Goal: Information Seeking & Learning: Check status

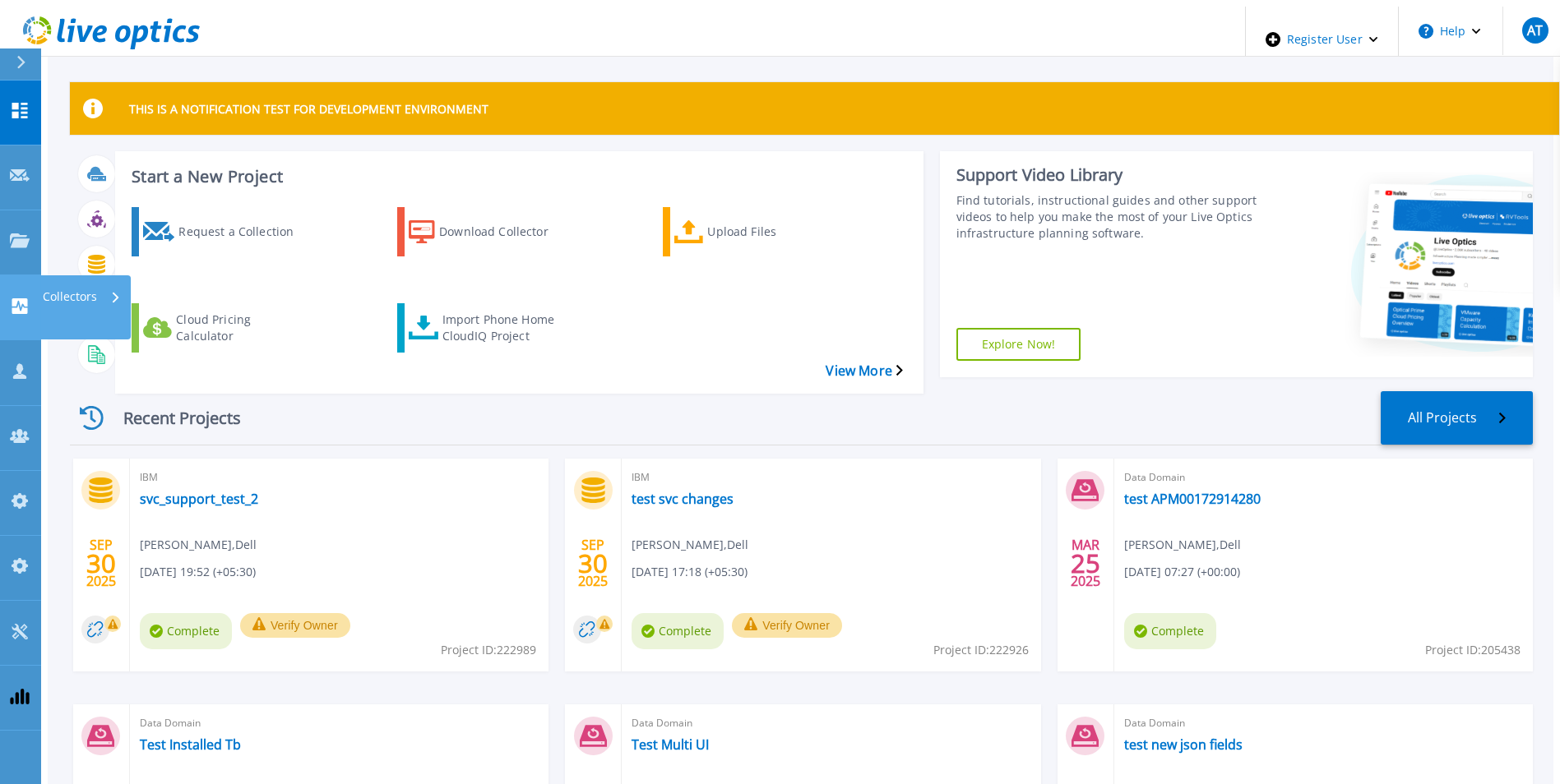
click at [21, 299] on icon at bounding box center [20, 306] width 15 height 15
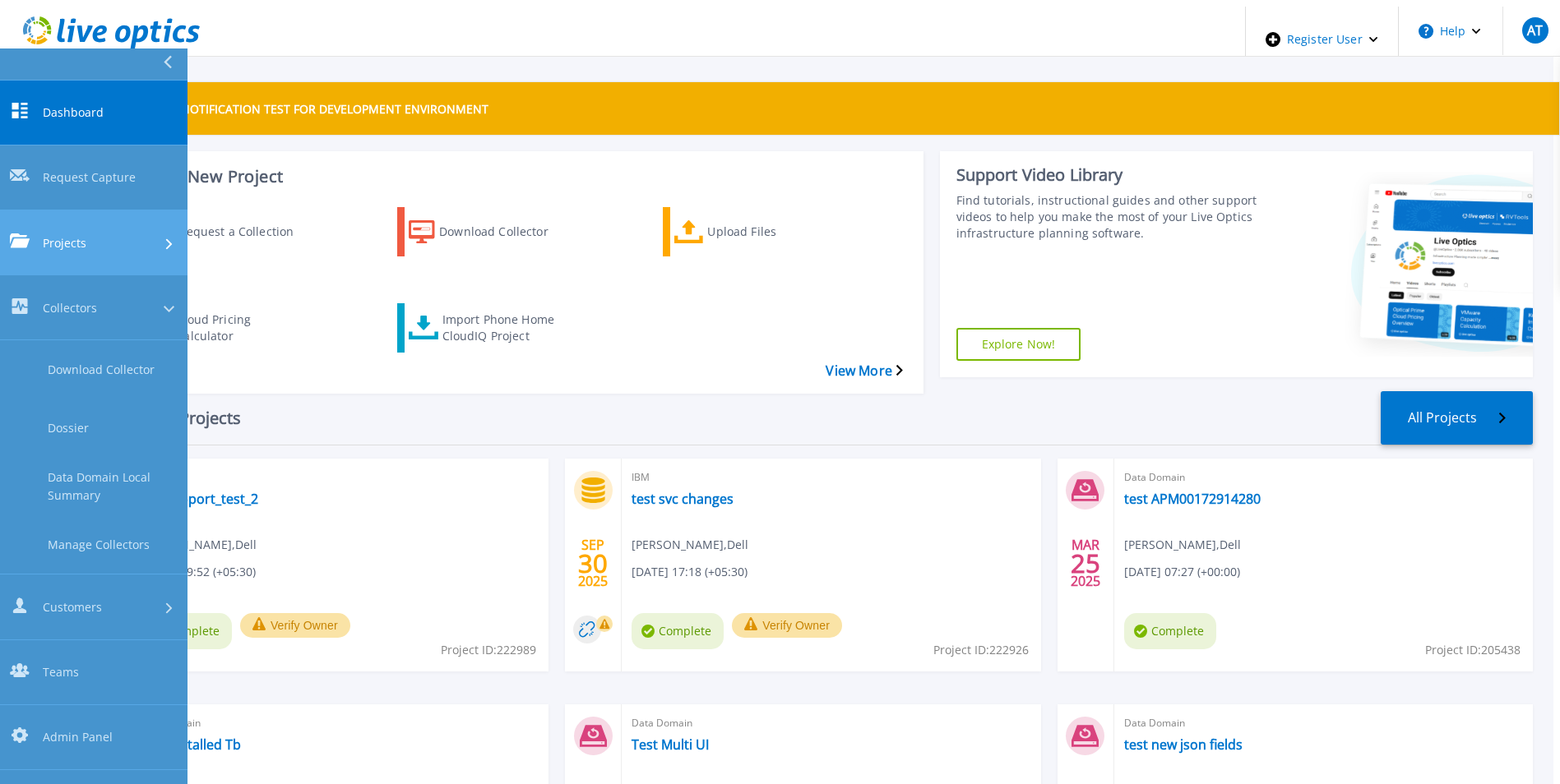
click at [31, 233] on div "Projects" at bounding box center [48, 241] width 77 height 17
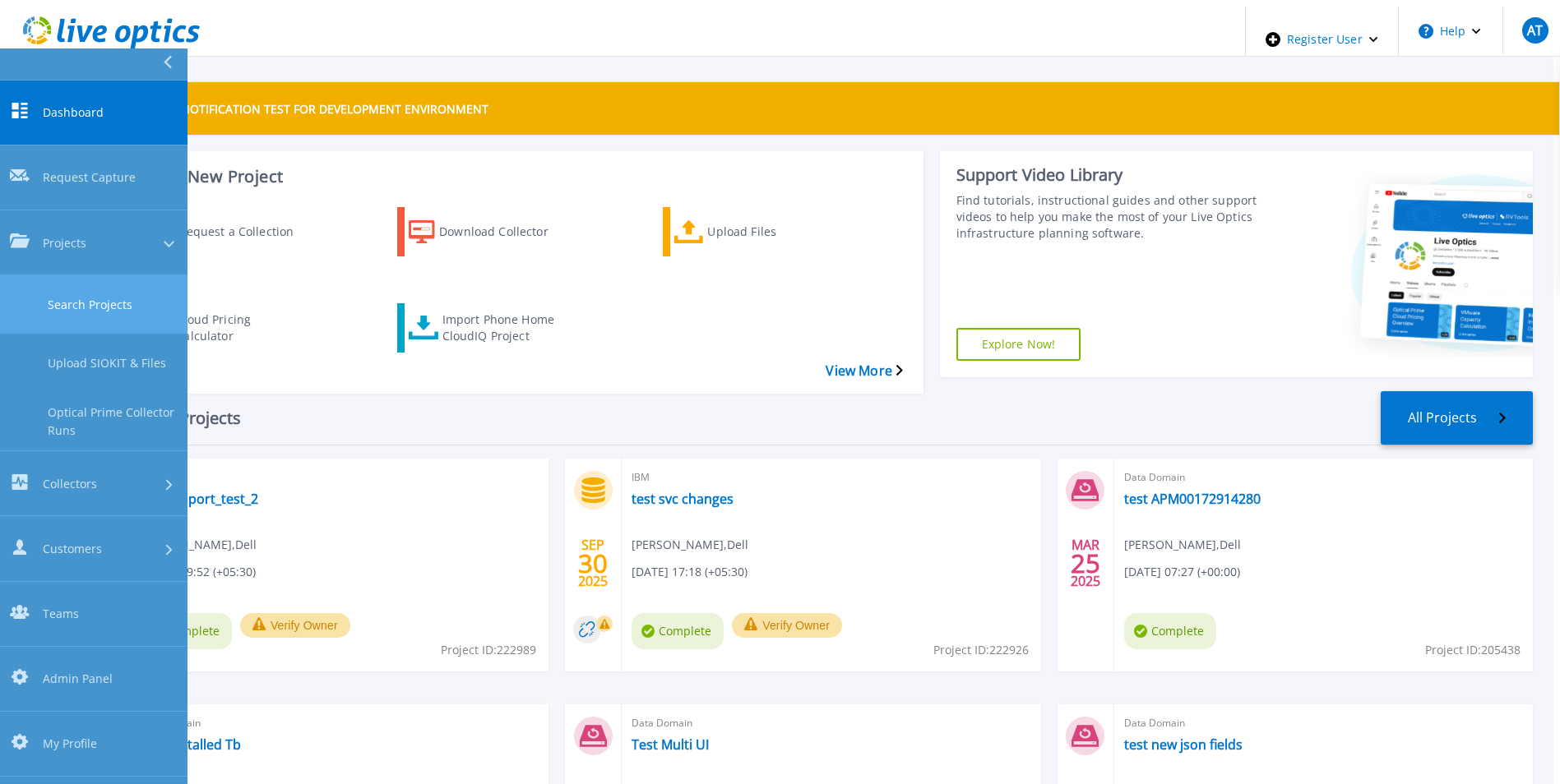
click at [63, 275] on link "Search Projects" at bounding box center [94, 304] width 188 height 58
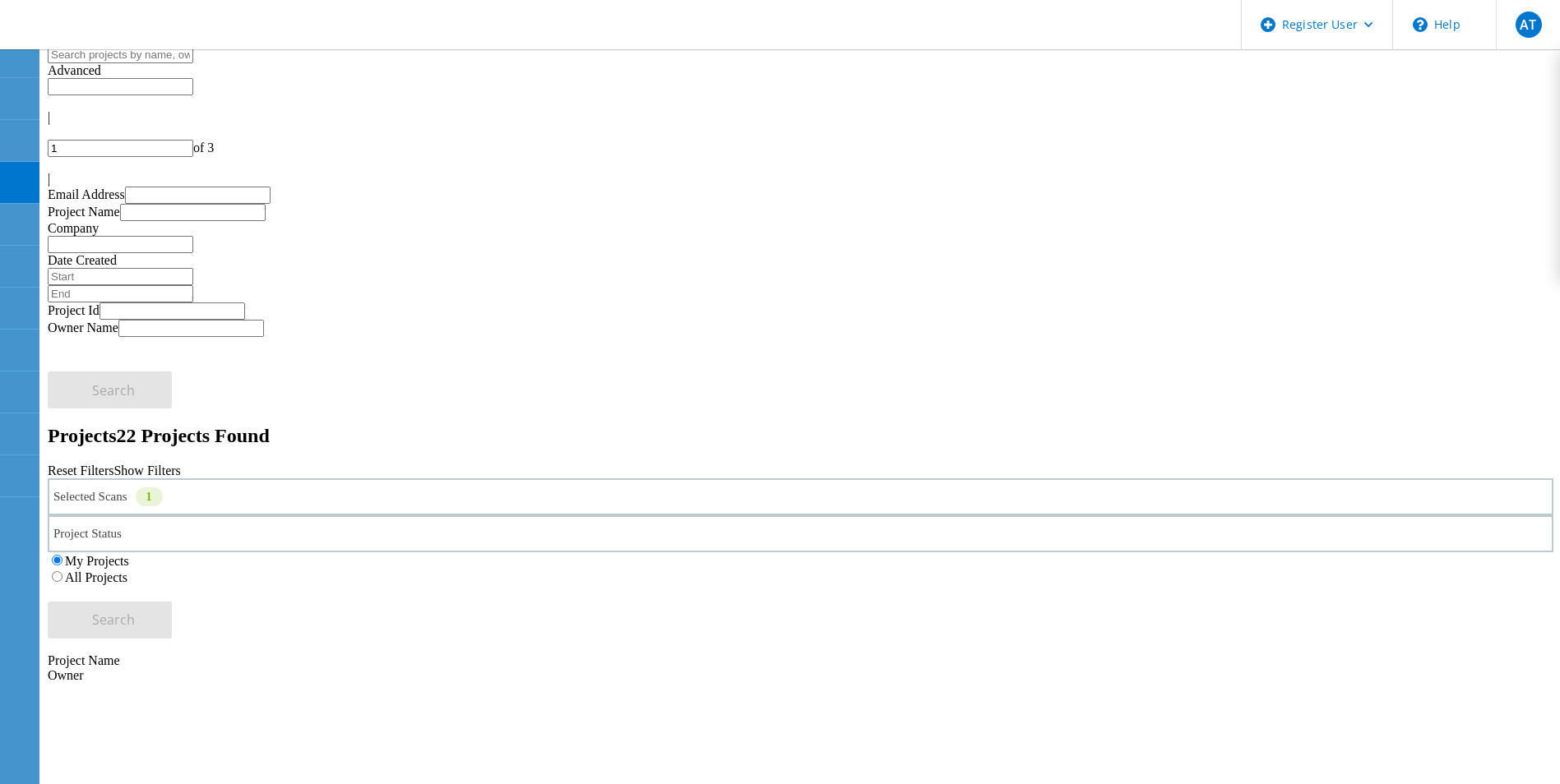
click at [407, 478] on div "Selected Scans 1" at bounding box center [801, 496] width 1506 height 37
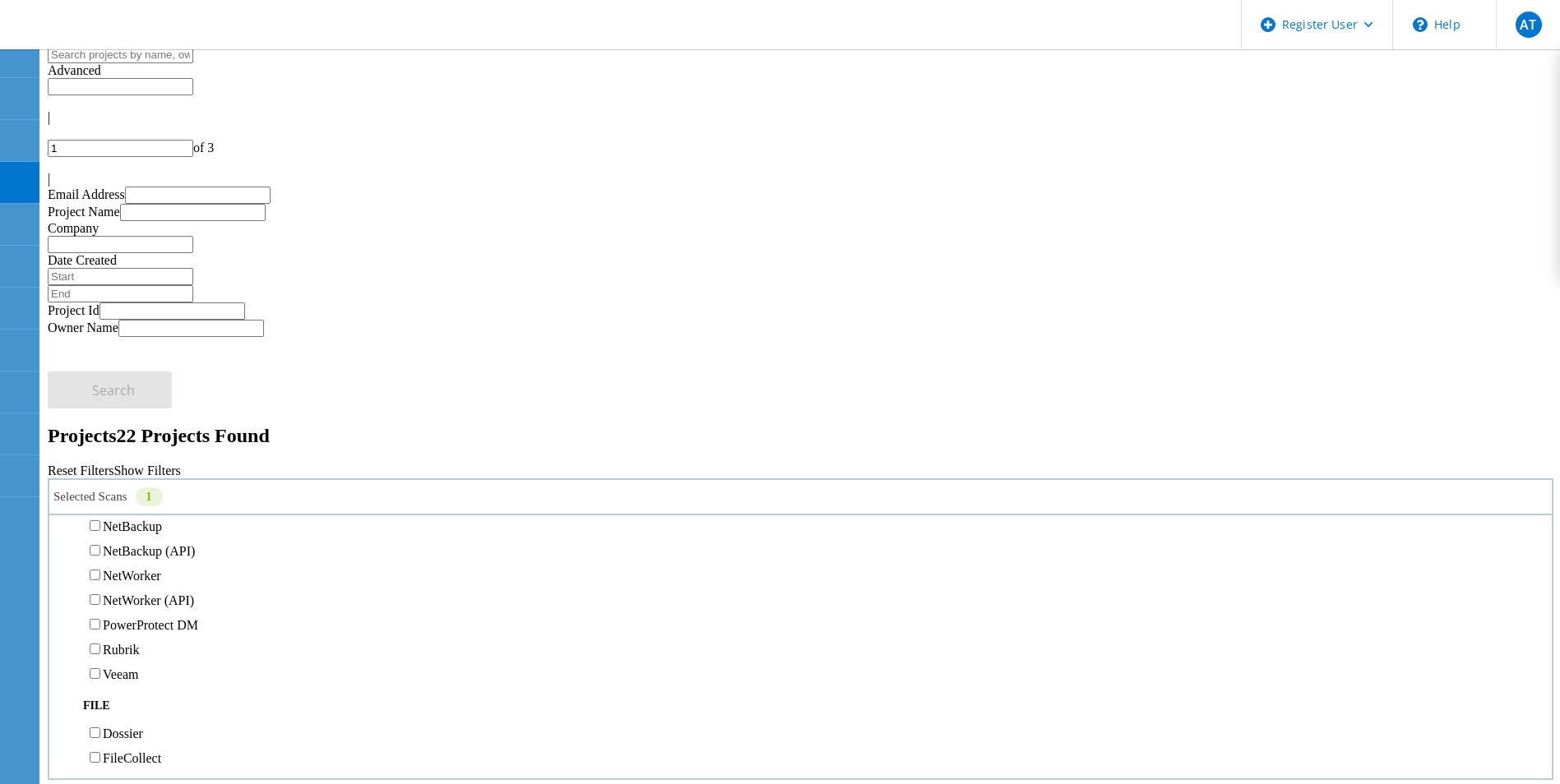
scroll to position [982, 0]
click at [128, 470] on label "Data Domain" at bounding box center [138, 477] width 71 height 14
click at [100, 471] on input "Data Domain" at bounding box center [95, 476] width 11 height 11
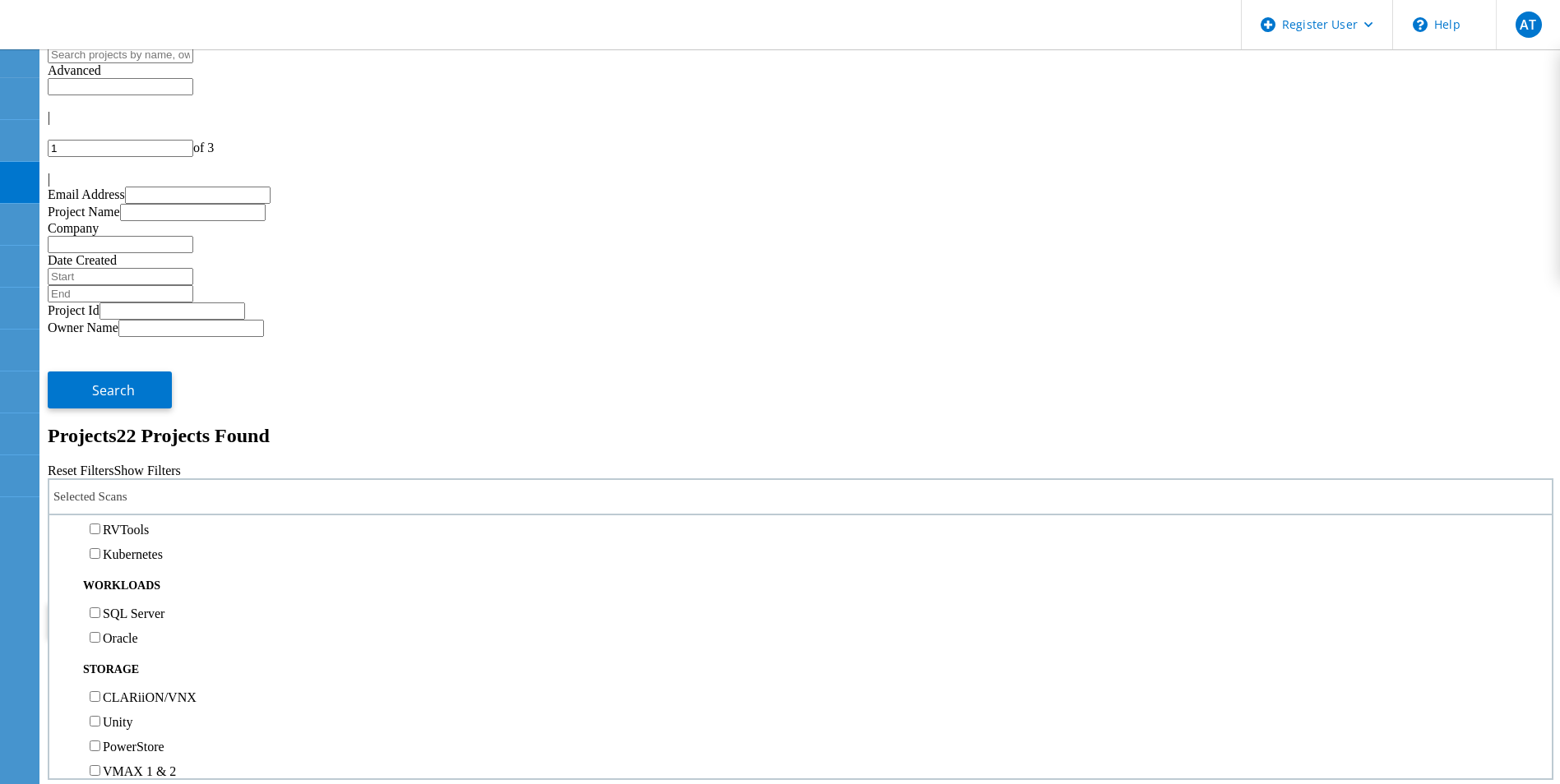
scroll to position [0, 0]
click at [133, 564] on label "Optical Prime" at bounding box center [140, 571] width 73 height 14
click at [100, 565] on input "Optical Prime" at bounding box center [95, 570] width 11 height 11
click at [172, 602] on button "Search" at bounding box center [109, 620] width 124 height 37
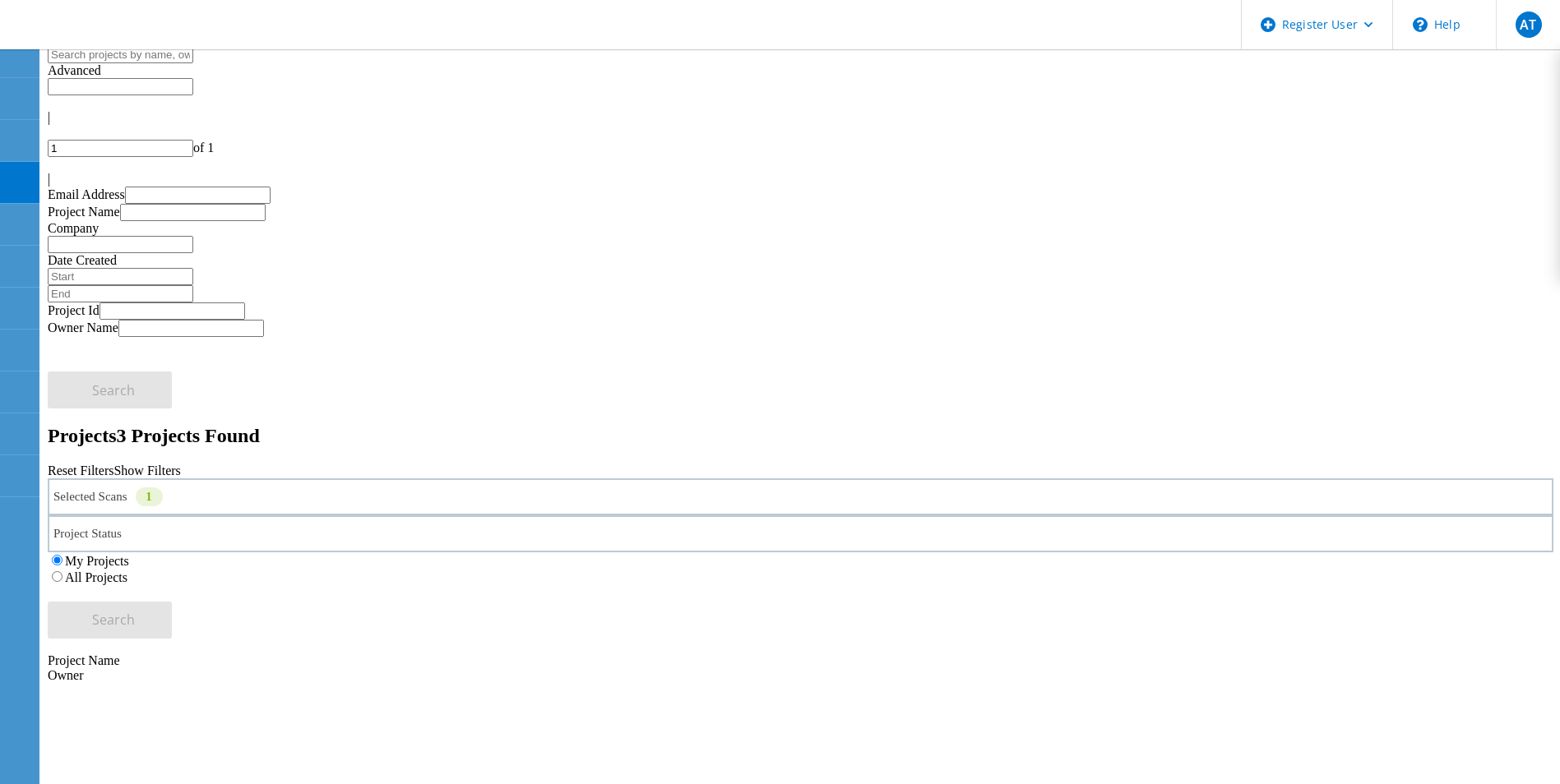
click at [128, 570] on label "All Projects" at bounding box center [97, 577] width 63 height 14
click at [63, 571] on input "All Projects" at bounding box center [57, 577] width 11 height 11
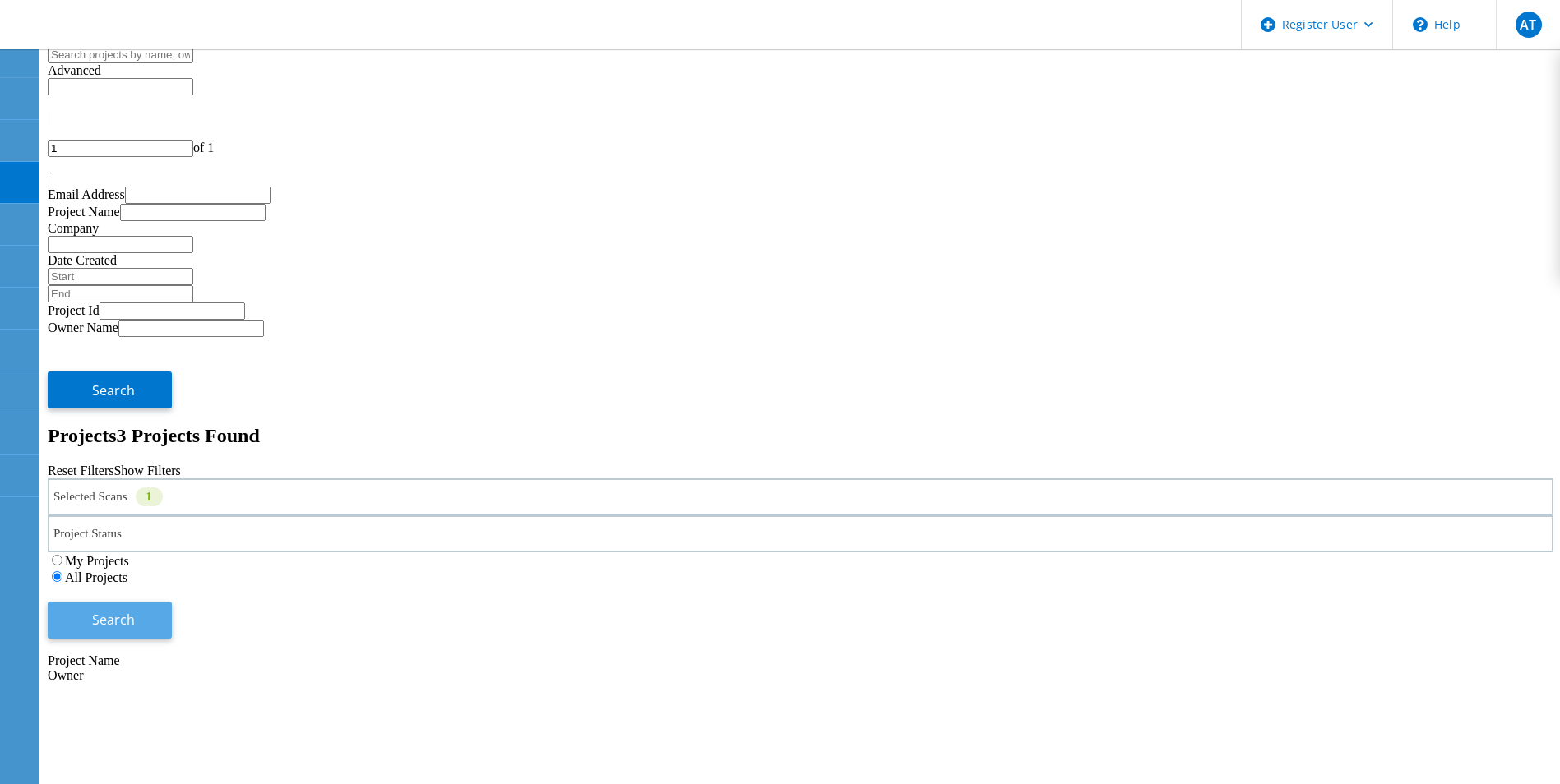
click at [135, 611] on span "Search" at bounding box center [114, 620] width 43 height 18
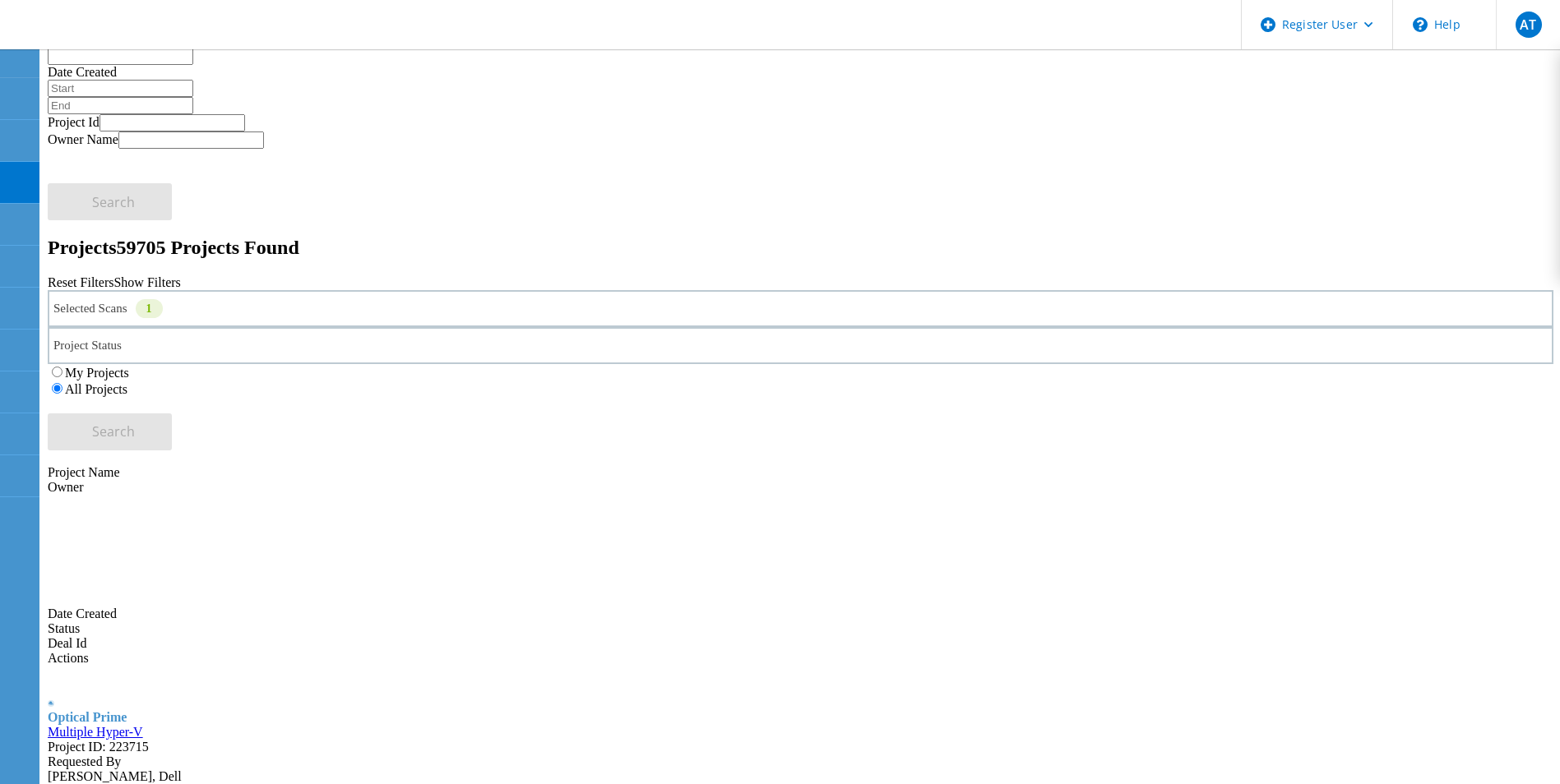
scroll to position [599, 0]
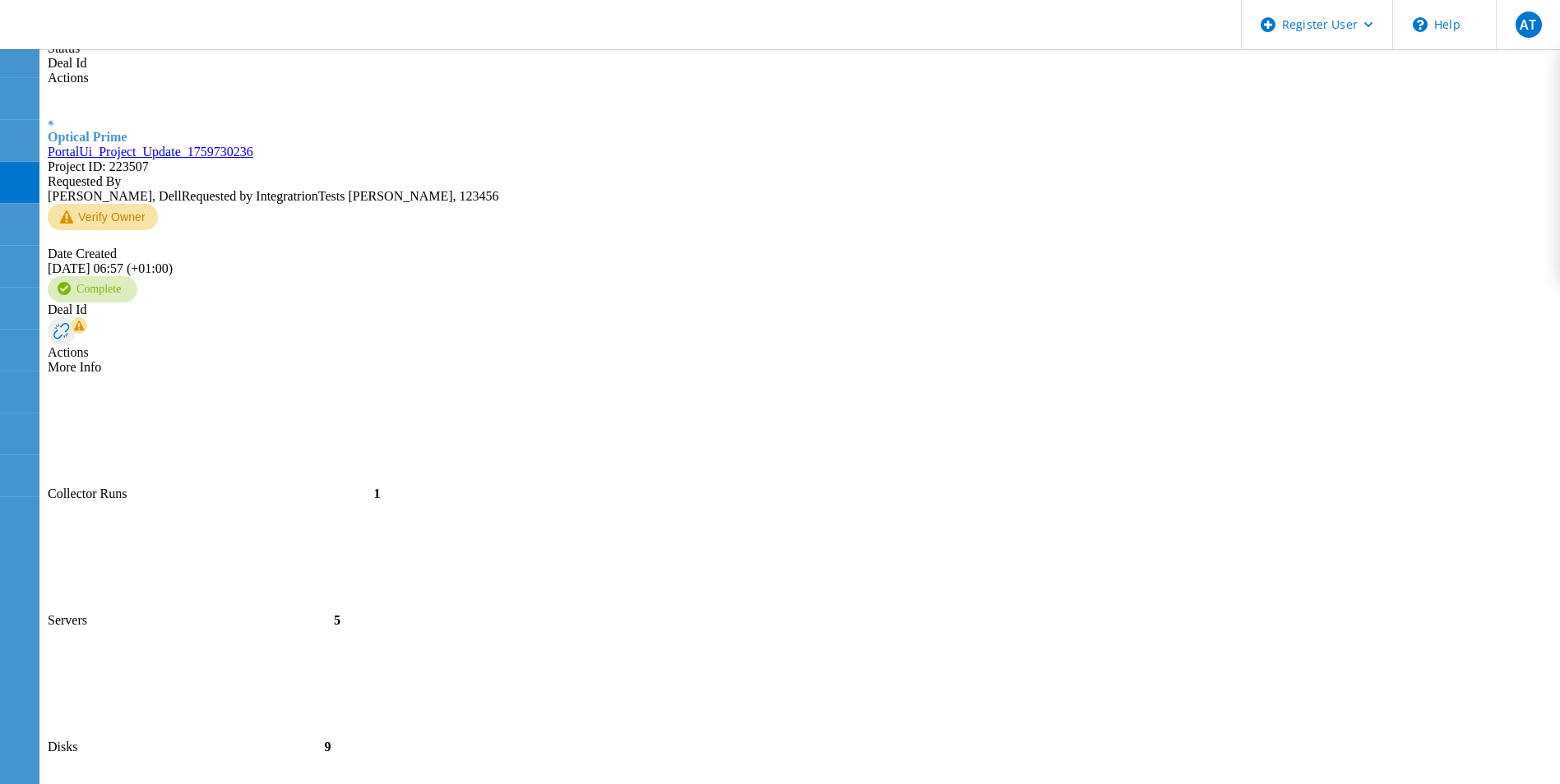
scroll to position [771, 0]
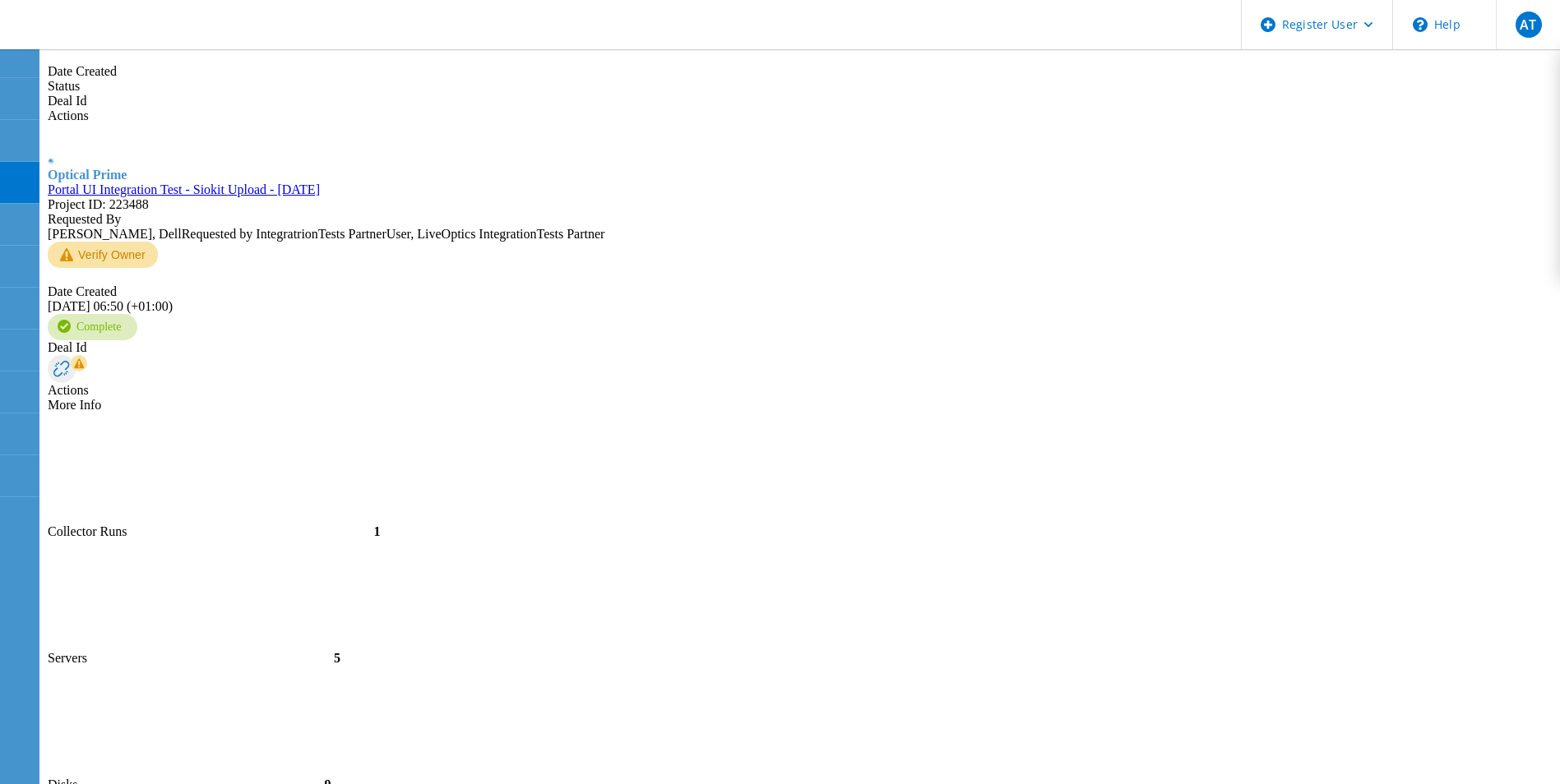
scroll to position [808, 0]
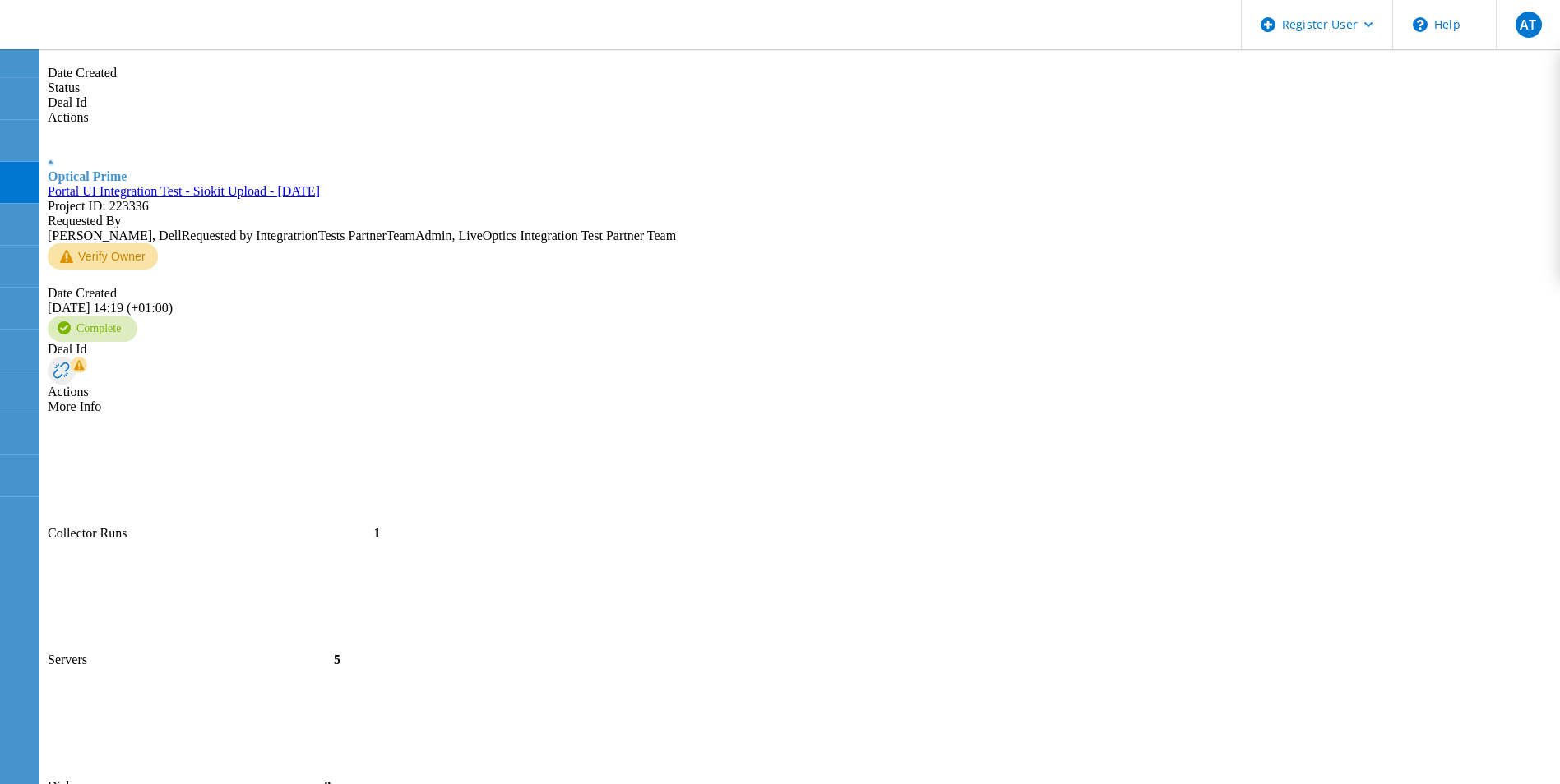
scroll to position [489, 0]
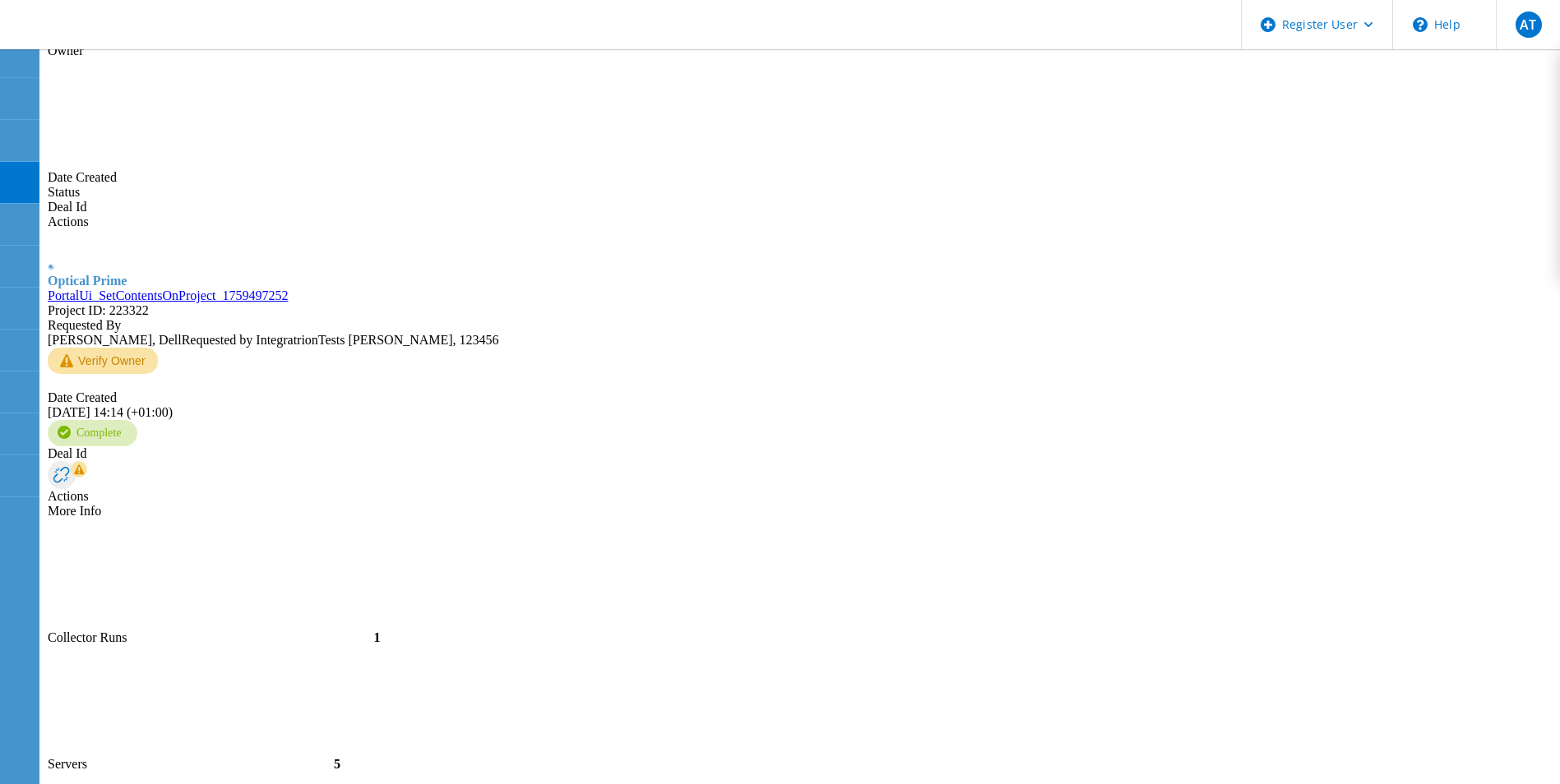
scroll to position [731, 0]
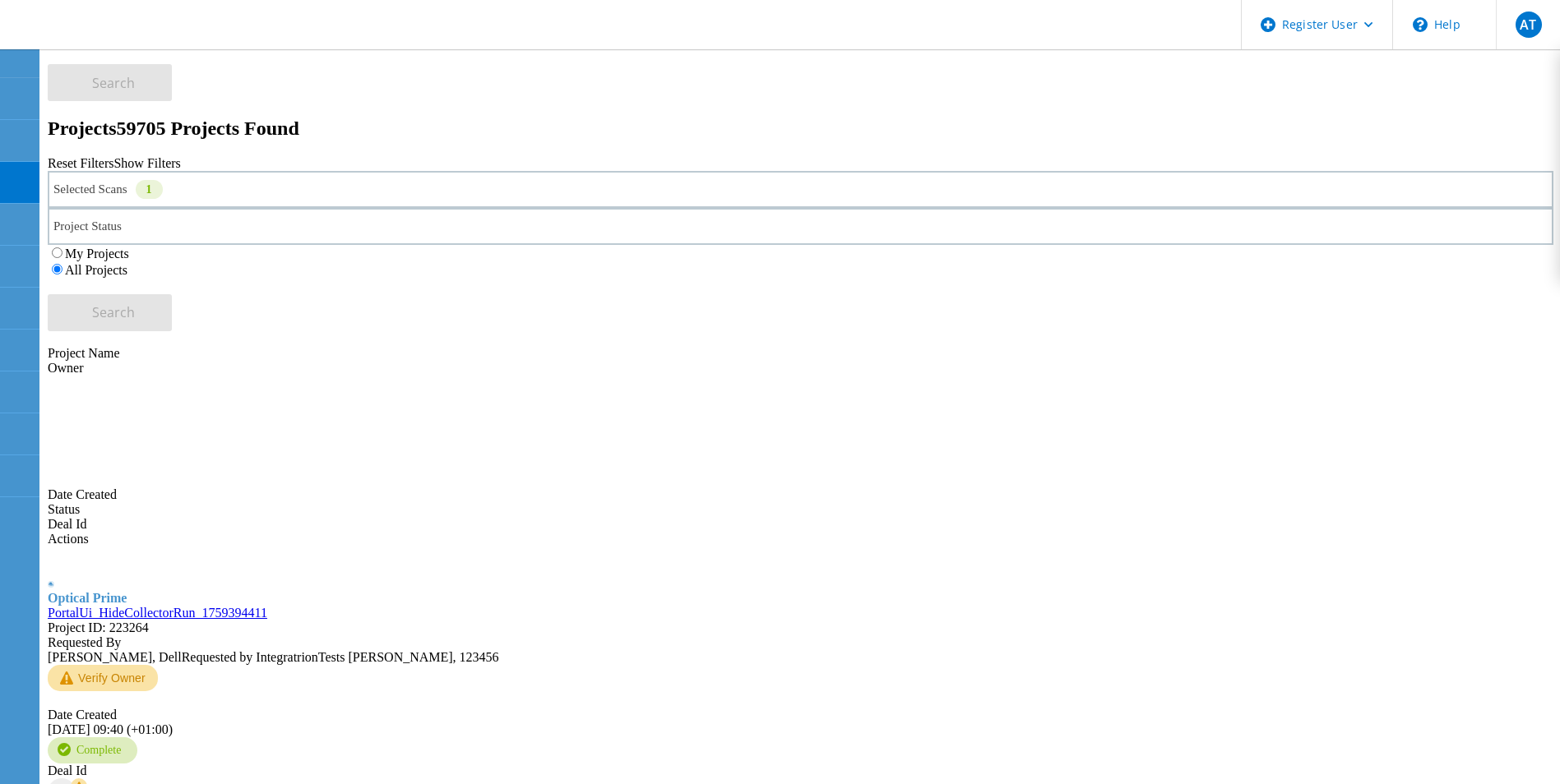
scroll to position [13, 0]
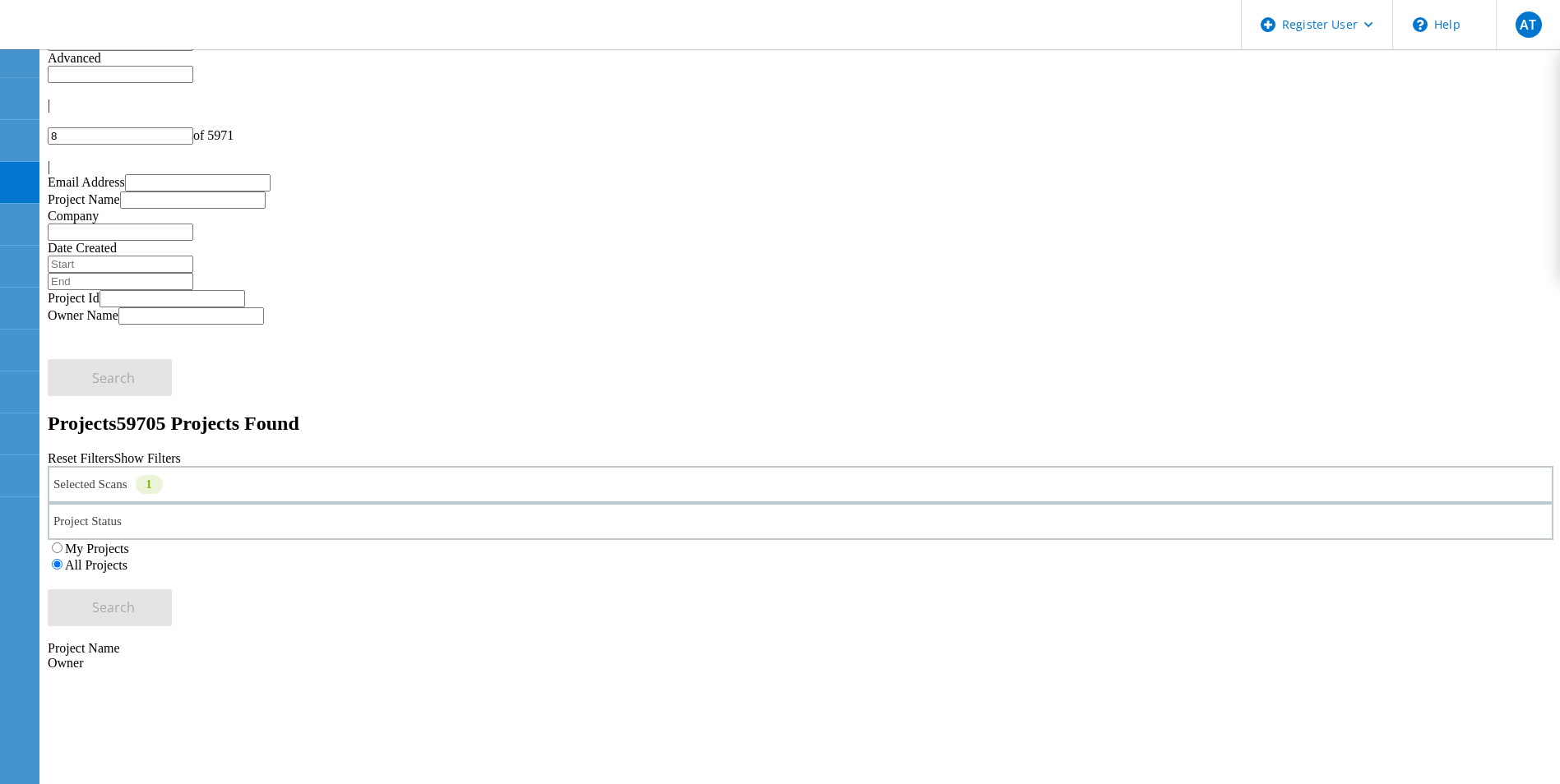
click at [47, 156] on icon at bounding box center [47, 156] width 0 height 0
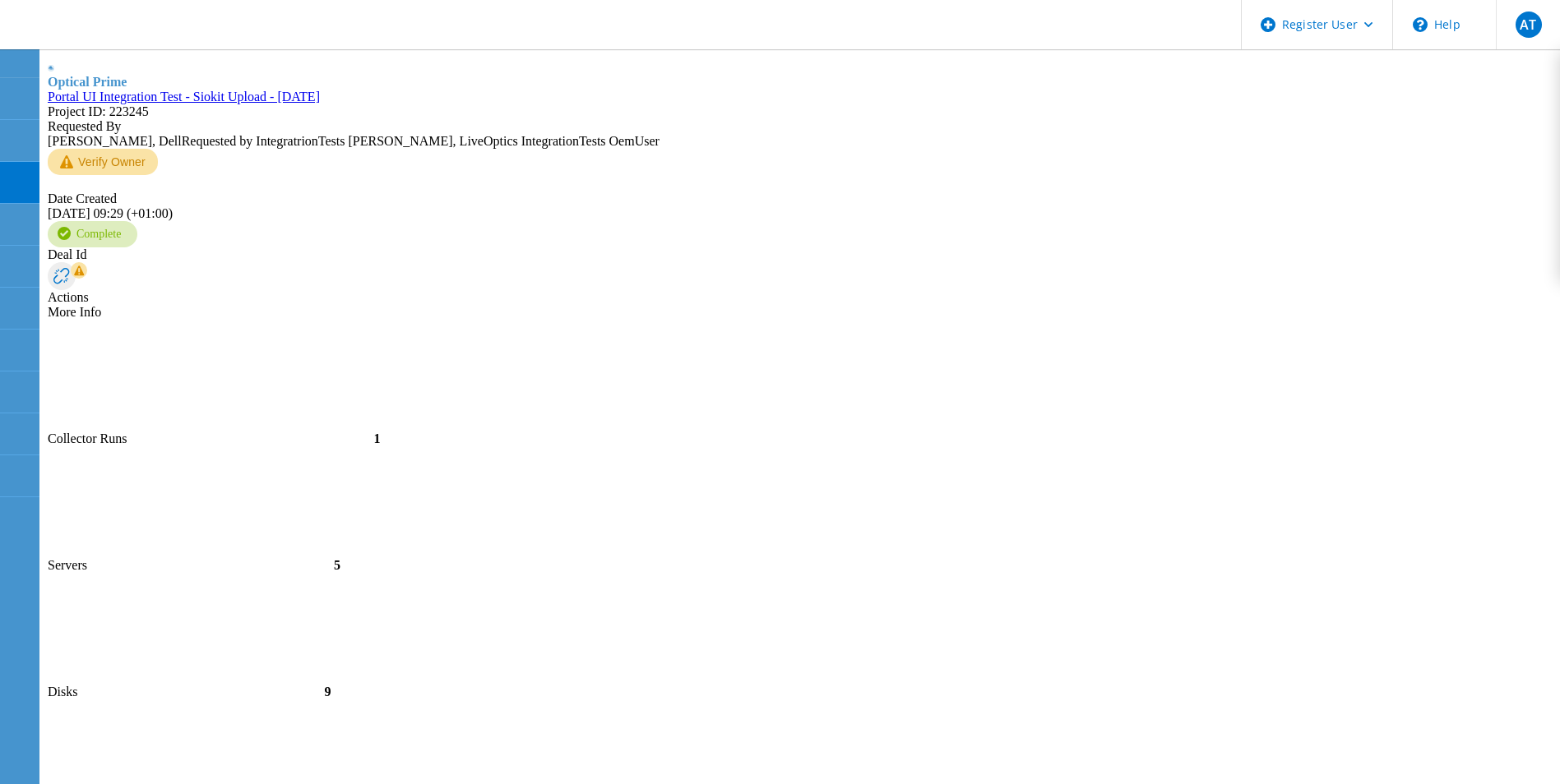
scroll to position [828, 0]
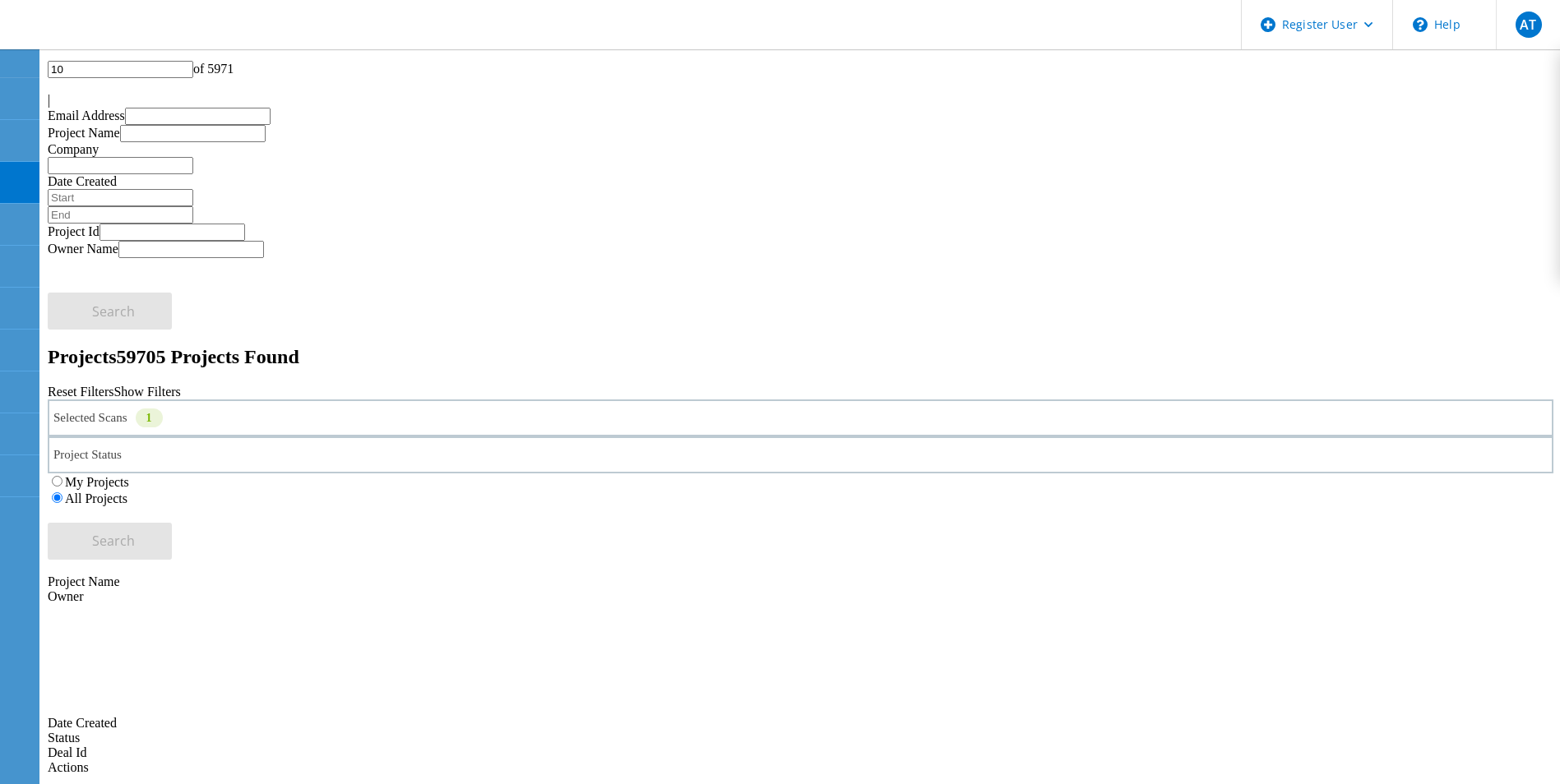
scroll to position [0, 0]
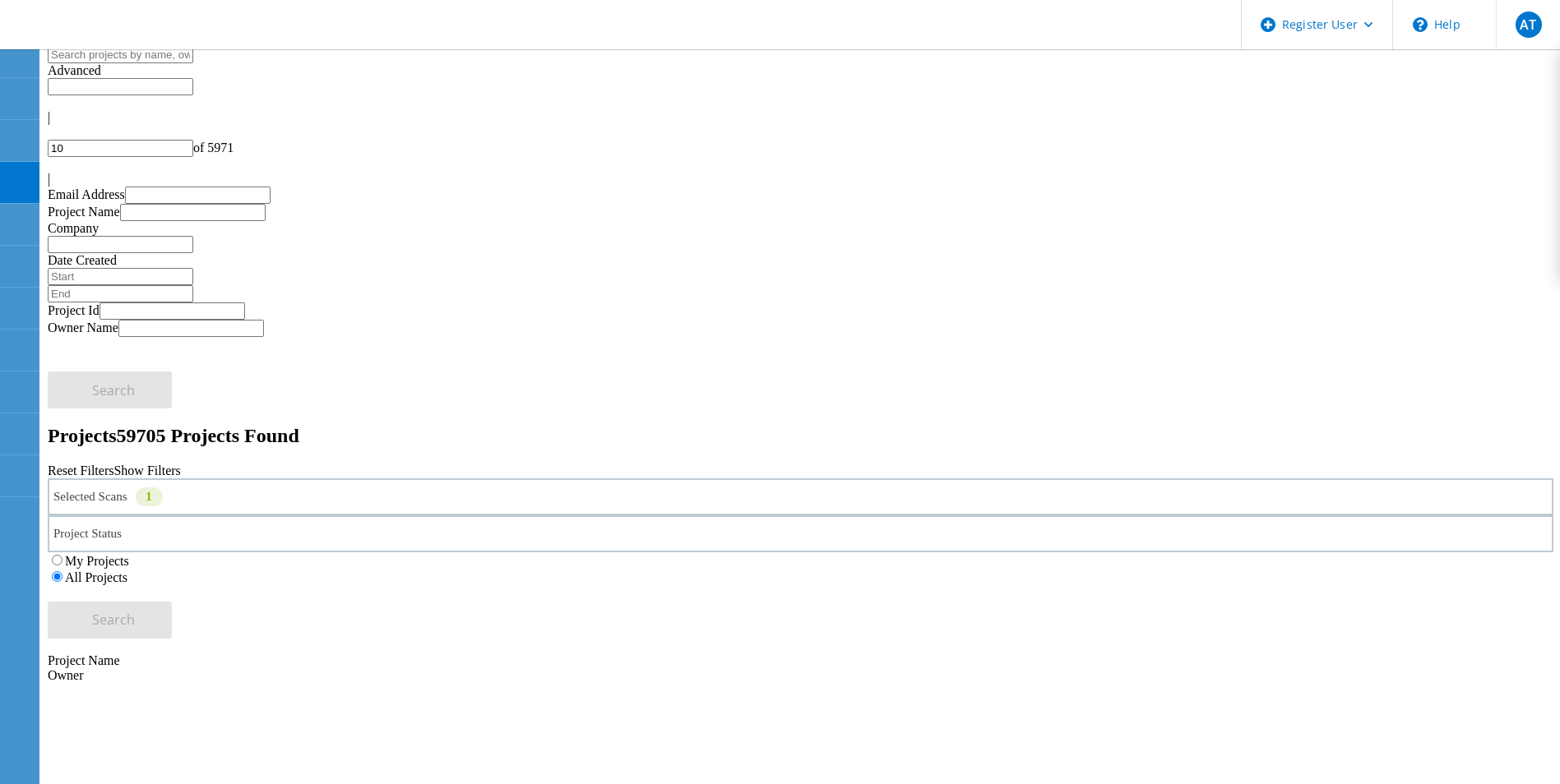
click at [193, 139] on input "10" at bounding box center [120, 148] width 146 height 17
type input "1"
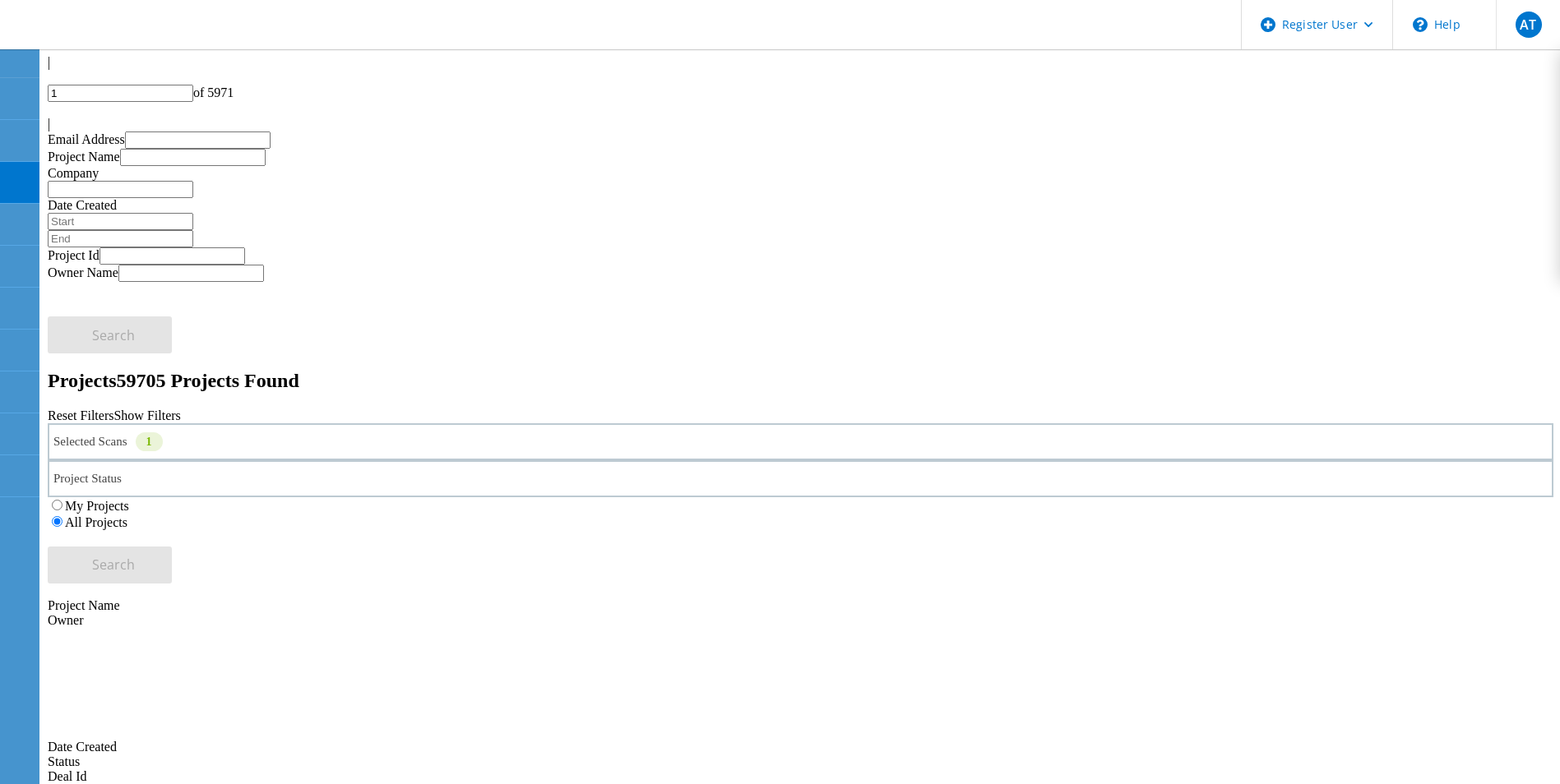
scroll to position [82, 0]
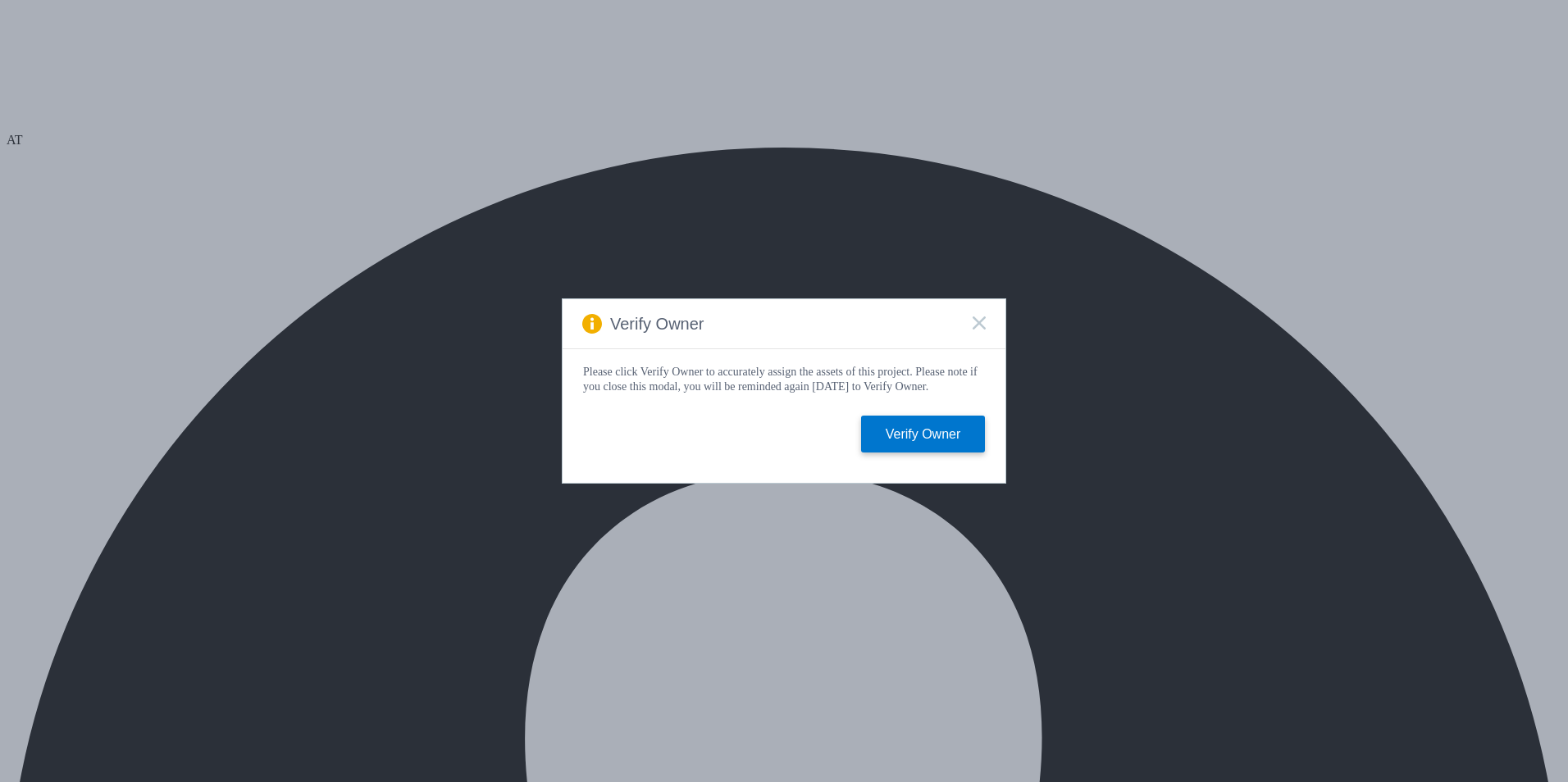
click at [976, 317] on rect at bounding box center [979, 323] width 14 height 14
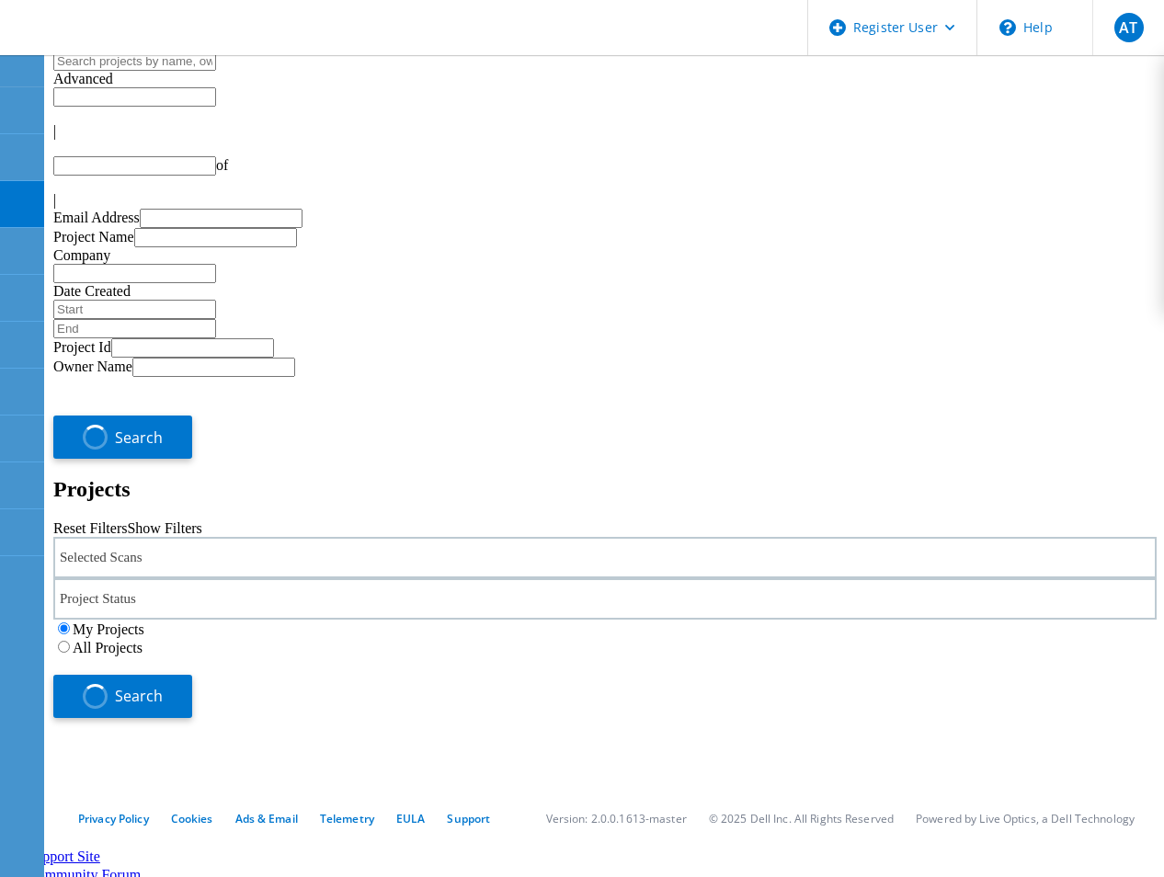
type input "1"
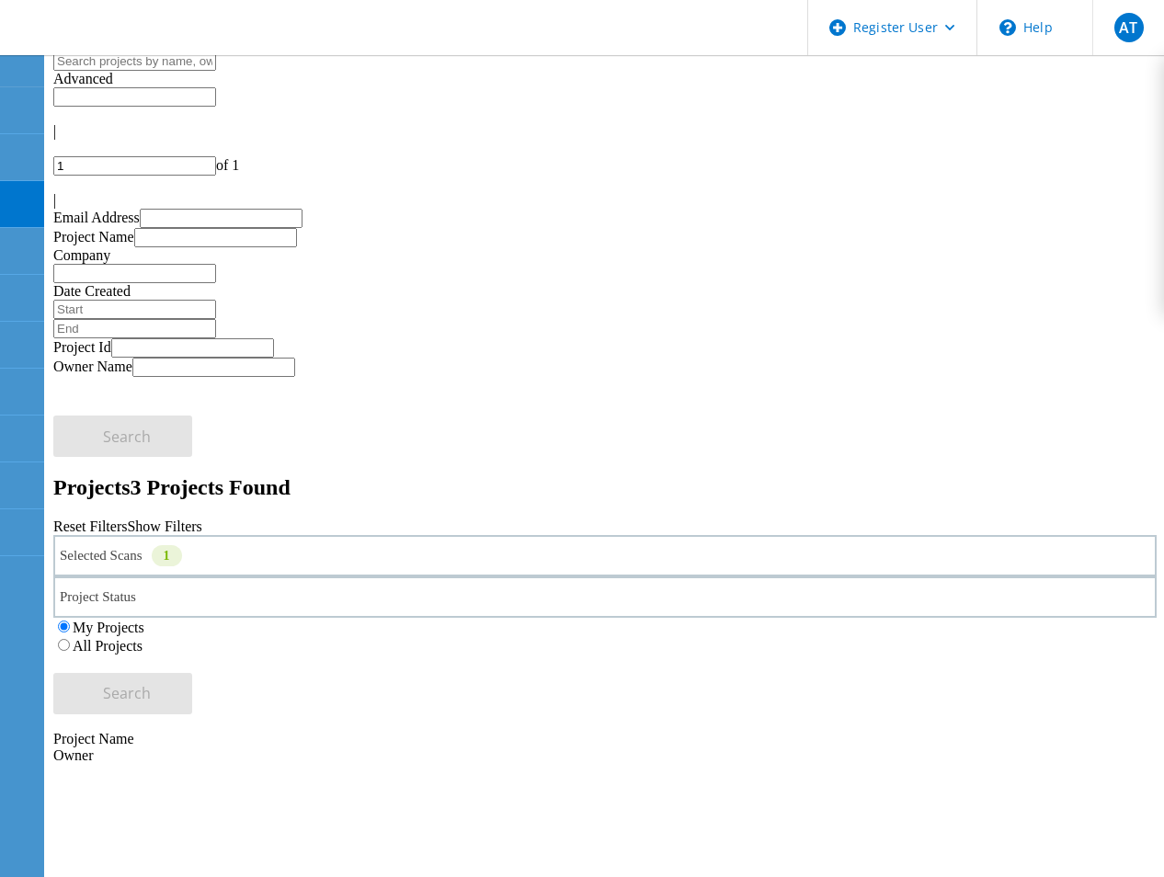
click at [182, 560] on icon at bounding box center [182, 560] width 0 height 0
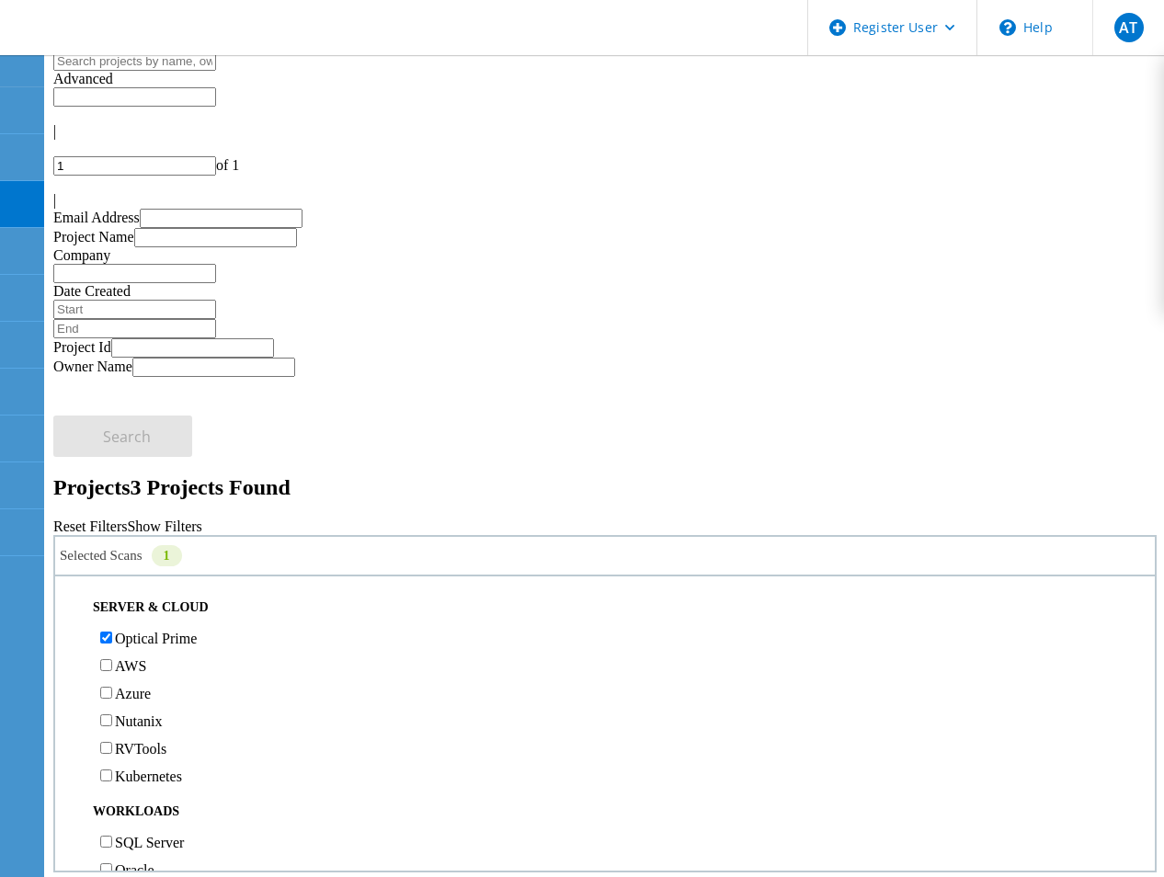
click at [149, 631] on label "Optical Prime" at bounding box center [156, 639] width 82 height 16
click at [112, 632] on input "Optical Prime" at bounding box center [106, 638] width 12 height 12
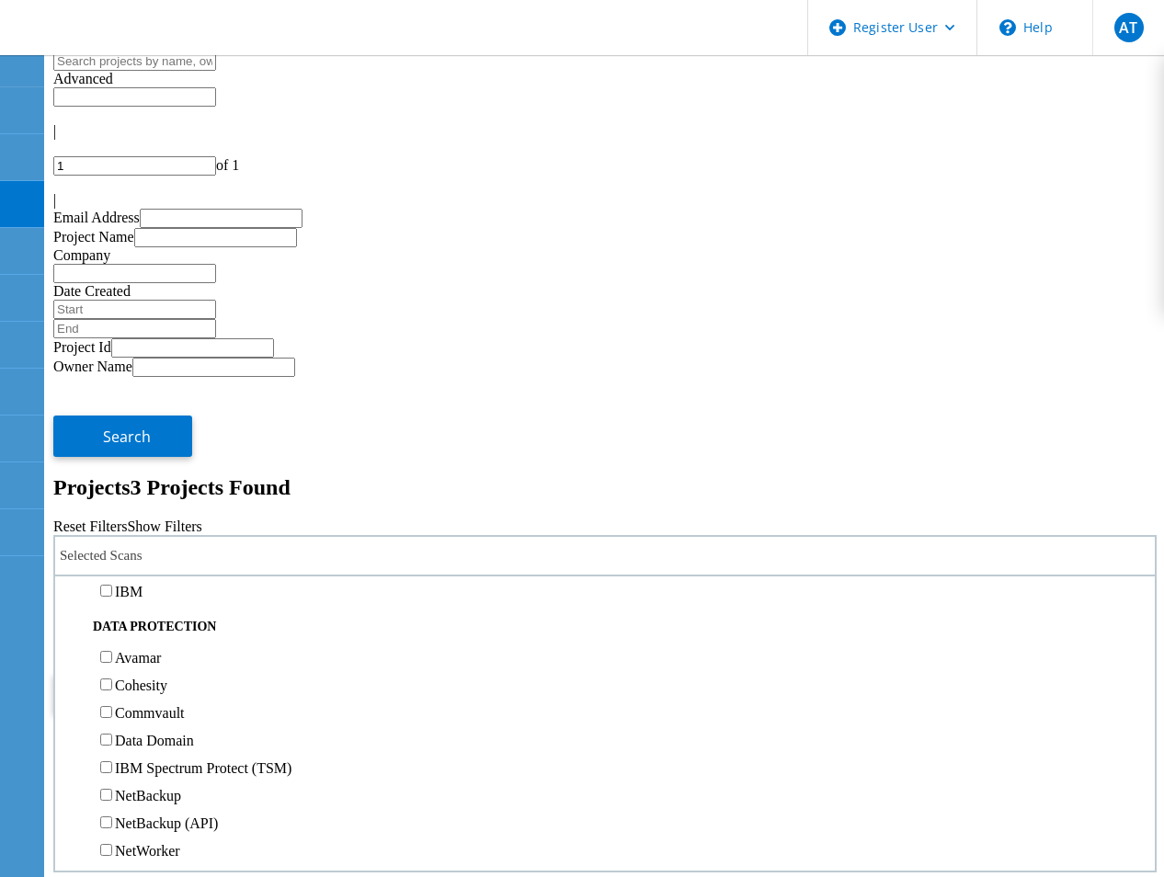
scroll to position [736, 0]
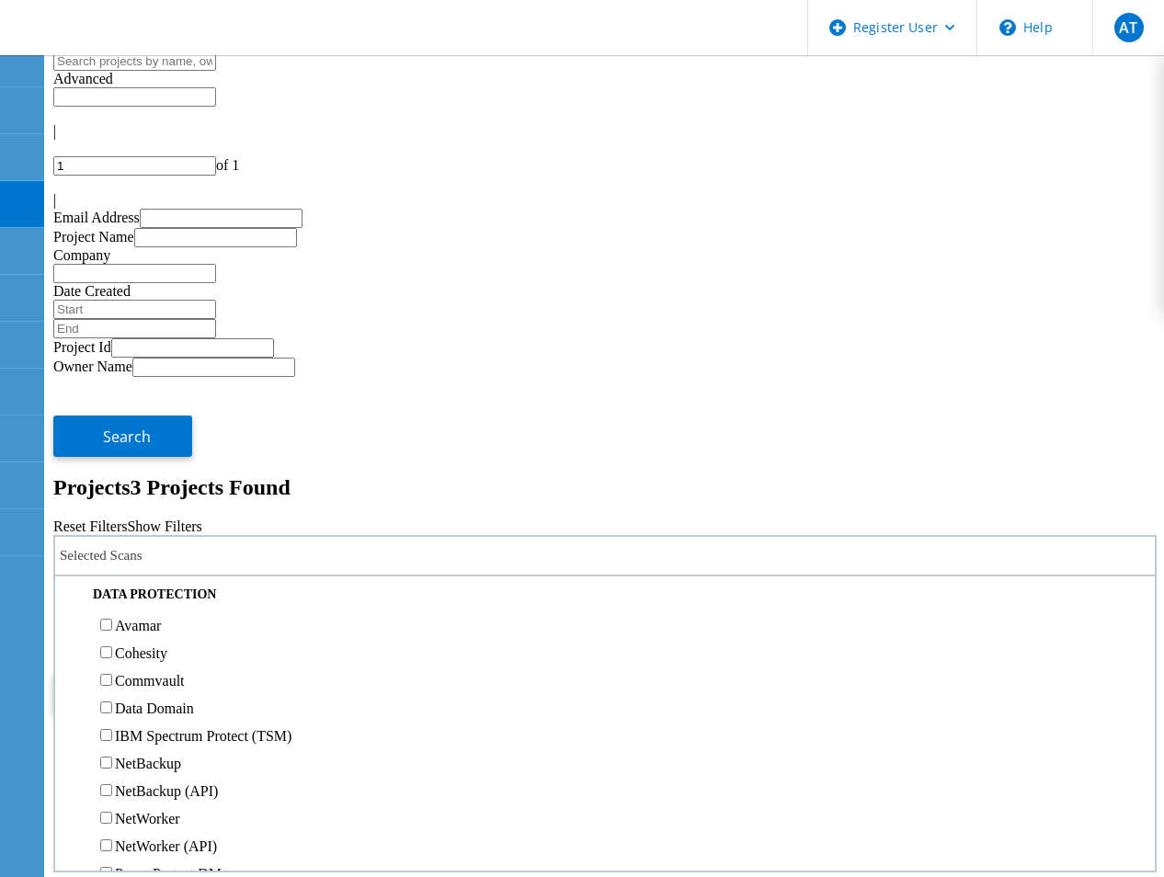
click at [147, 470] on label "3PAR" at bounding box center [132, 477] width 35 height 16
click at [112, 470] on input "3PAR" at bounding box center [106, 476] width 12 height 12
click at [143, 638] on label "All Projects" at bounding box center [108, 646] width 70 height 16
click at [70, 639] on input "All Projects" at bounding box center [64, 645] width 12 height 12
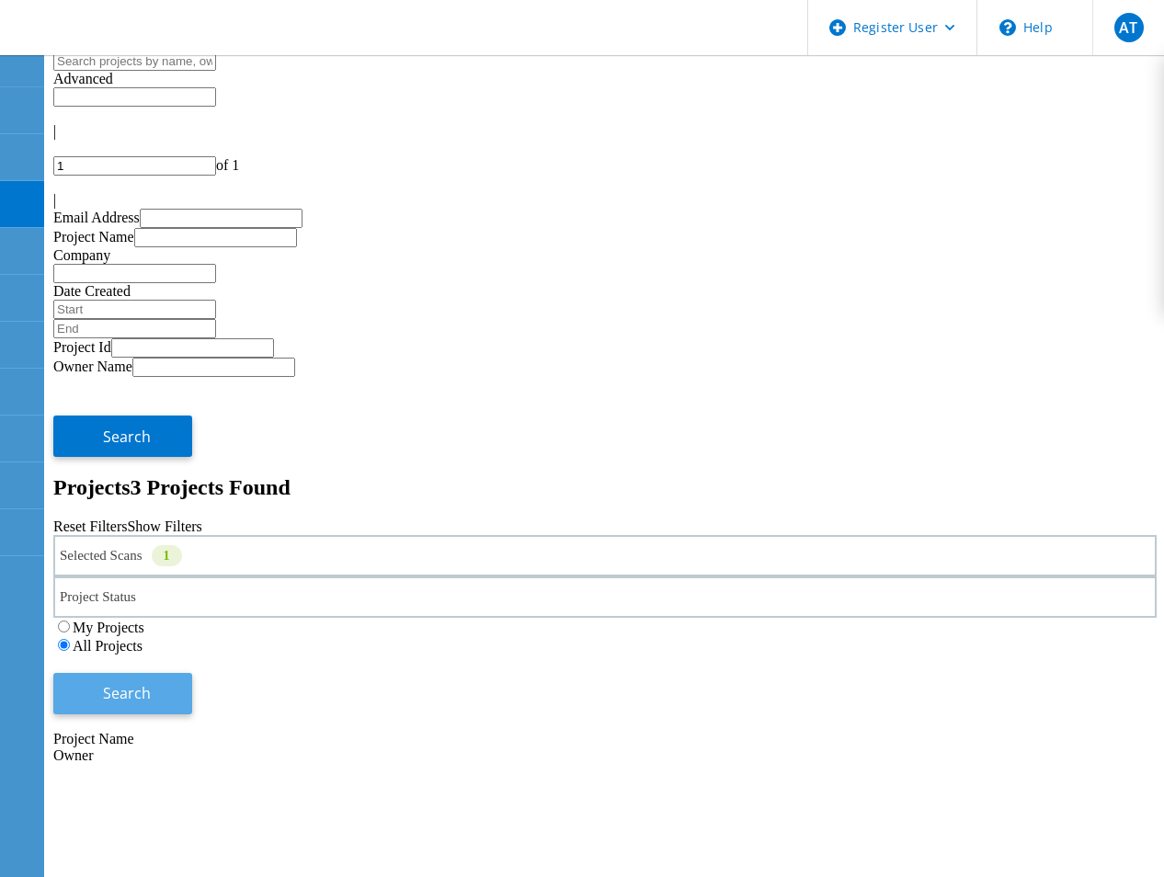
click at [192, 673] on button "Search" at bounding box center [122, 693] width 139 height 41
